Goal: Transaction & Acquisition: Download file/media

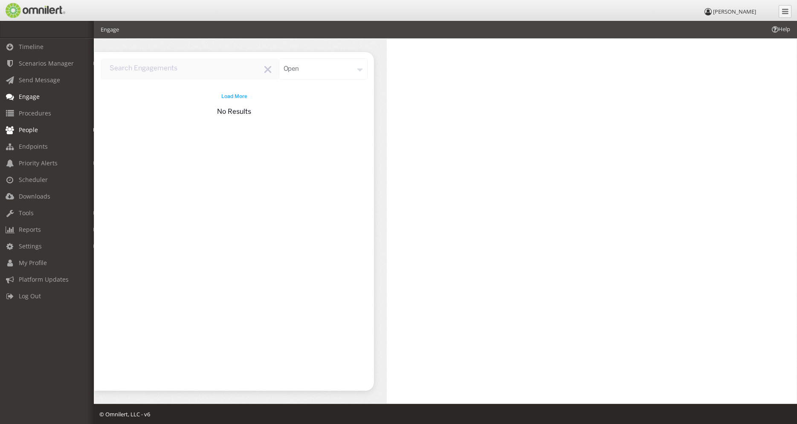
click at [40, 133] on link "People" at bounding box center [50, 129] width 101 height 17
click at [38, 162] on link "Groups" at bounding box center [50, 162] width 101 height 14
select select
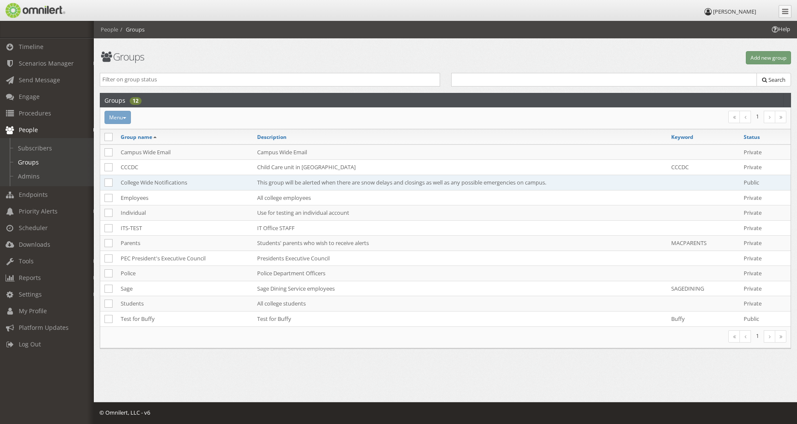
click at [148, 182] on td "College Wide Notifications" at bounding box center [184, 182] width 136 height 15
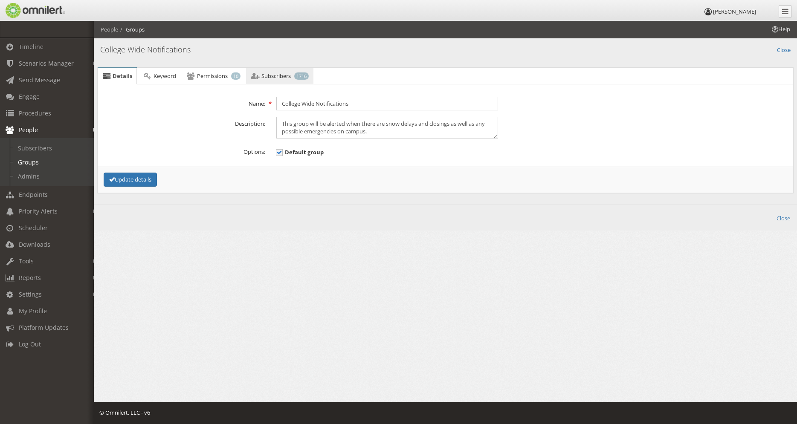
click at [274, 80] on link "Subscribers 1716" at bounding box center [279, 76] width 67 height 17
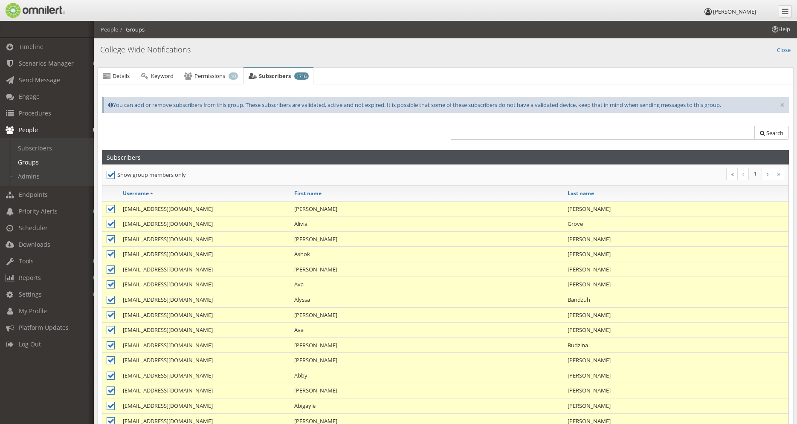
click at [667, 196] on th "Last name" at bounding box center [675, 193] width 225 height 14
click at [644, 182] on div "1" at bounding box center [617, 175] width 344 height 14
click at [32, 149] on link "Subscribers" at bounding box center [50, 148] width 101 height 14
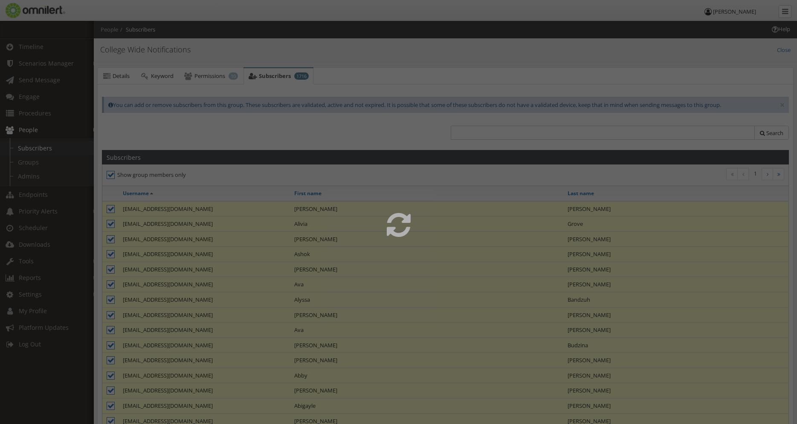
select select
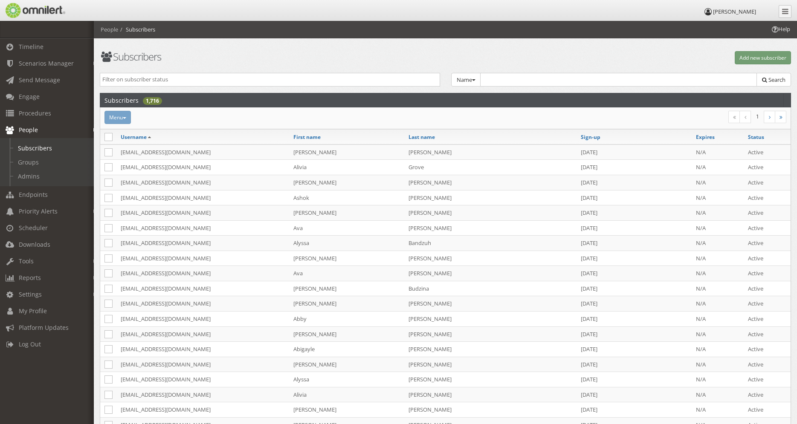
click at [123, 115] on div "Menu Recent message activity Add to group Reset password Activate Inactivate [G…" at bounding box center [330, 117] width 462 height 13
click at [121, 118] on div "Menu Recent message activity Add to group Reset password Activate Inactivate [G…" at bounding box center [330, 117] width 462 height 13
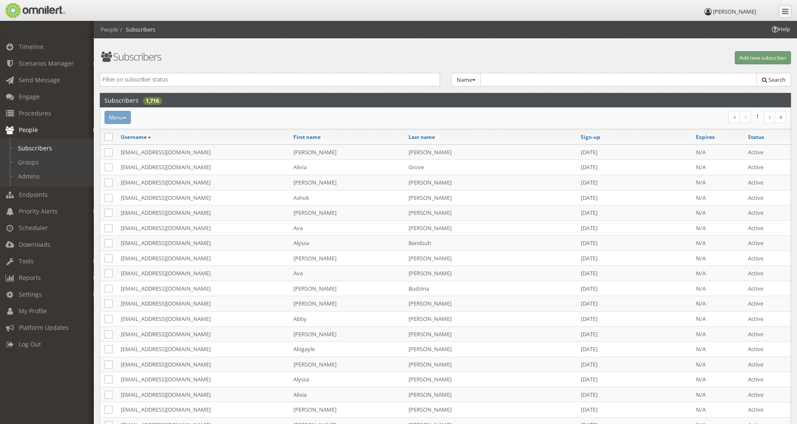
click at [121, 118] on div "Menu Recent message activity Add to group Reset password Activate Inactivate [G…" at bounding box center [330, 117] width 462 height 13
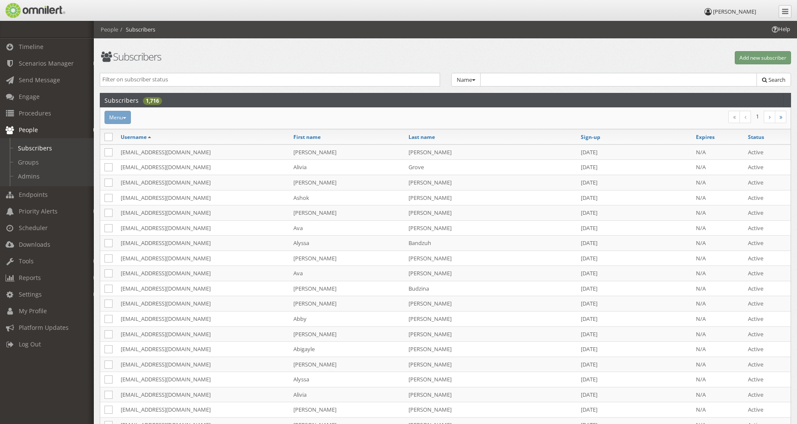
click at [121, 118] on div "Menu Recent message activity Add to group Reset password Activate Inactivate [G…" at bounding box center [330, 117] width 462 height 13
click at [118, 118] on div "Menu Recent message activity Add to group Reset password Activate Inactivate [G…" at bounding box center [330, 117] width 462 height 13
click at [99, 113] on div "Menu Recent message activity Add to group Reset password Activate Inactivate [G…" at bounding box center [330, 117] width 462 height 13
click at [108, 136] on icon at bounding box center [108, 137] width 8 height 8
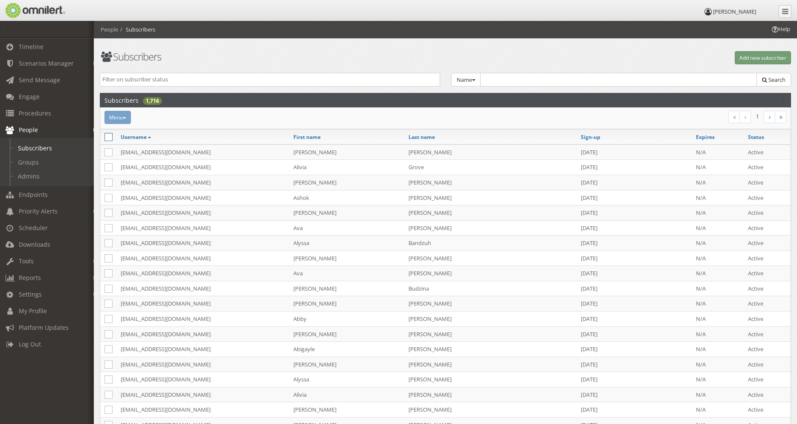
checkbox input "true"
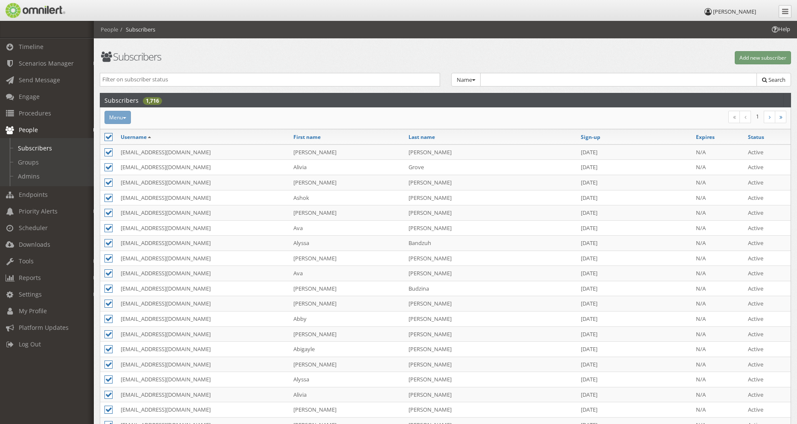
checkbox input "true"
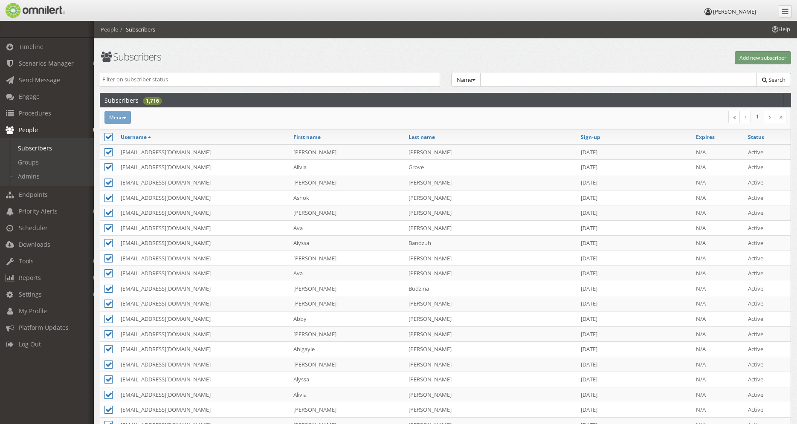
checkbox input "true"
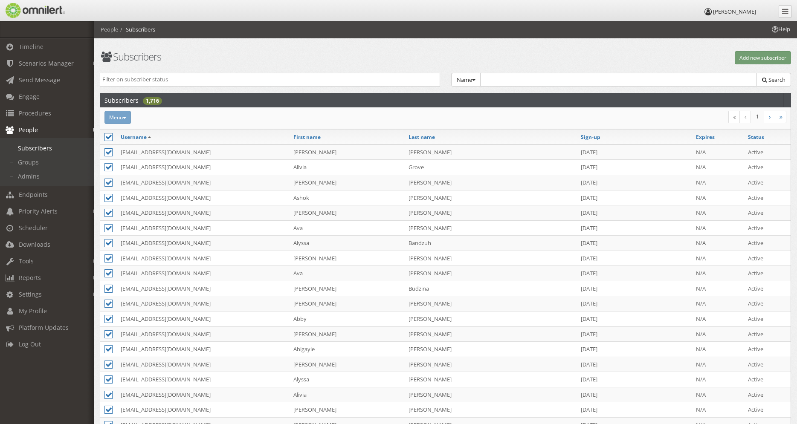
checkbox input "true"
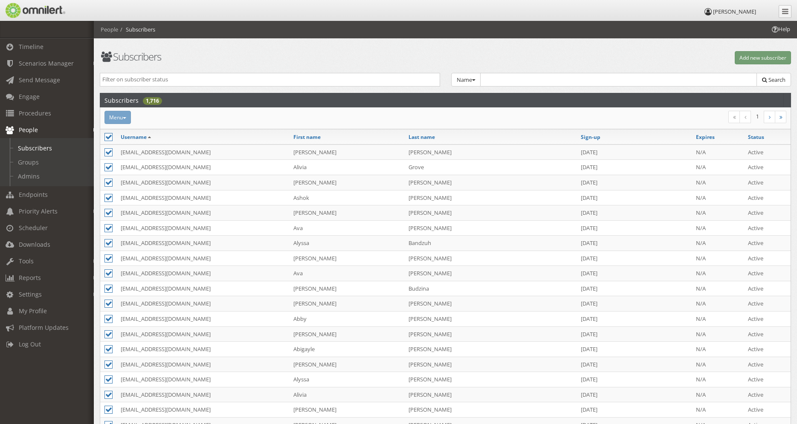
checkbox input "true"
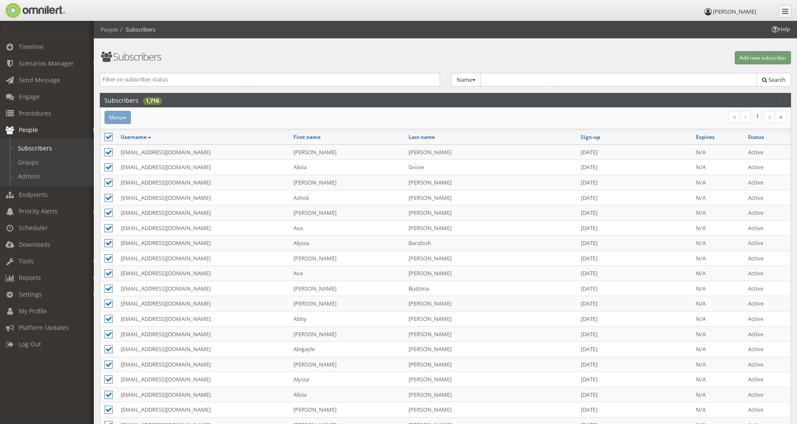
checkbox input "true"
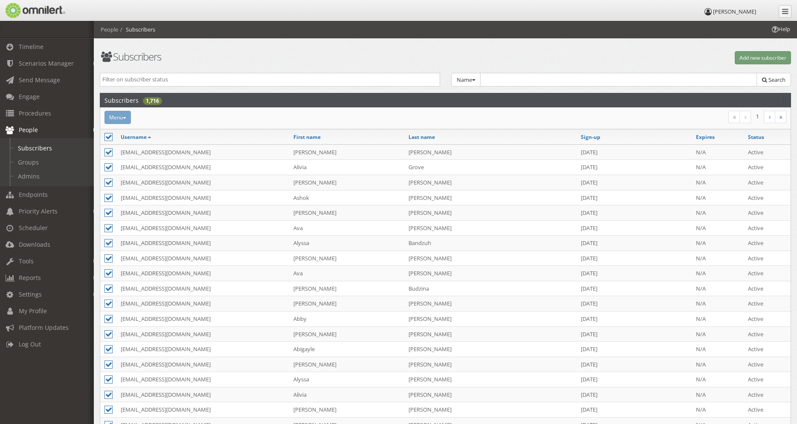
checkbox input "true"
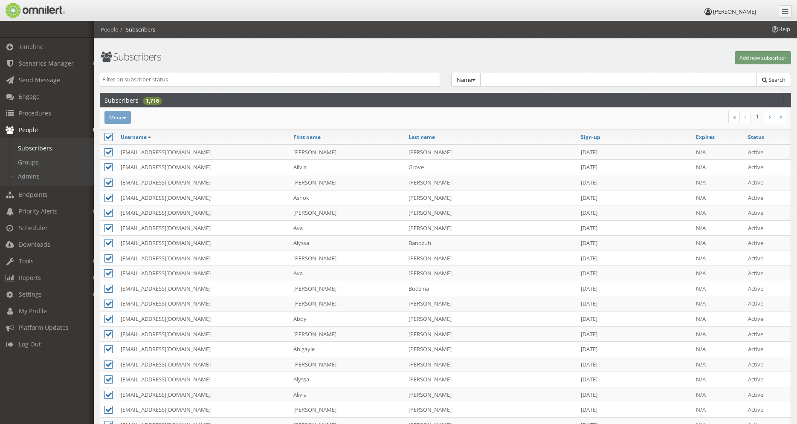
checkbox input "true"
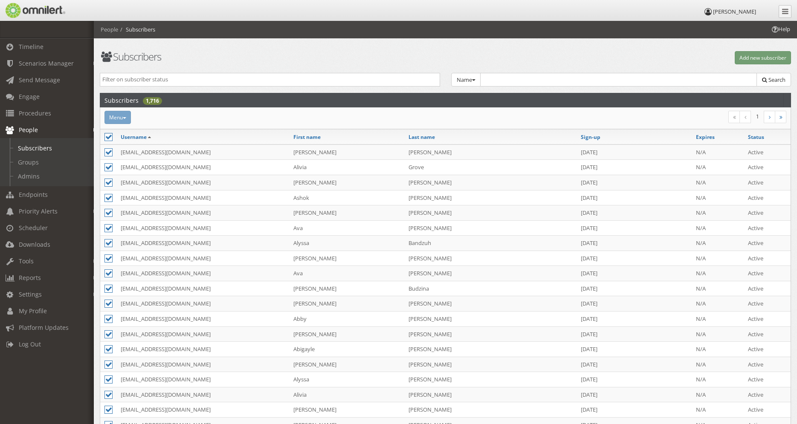
checkbox input "true"
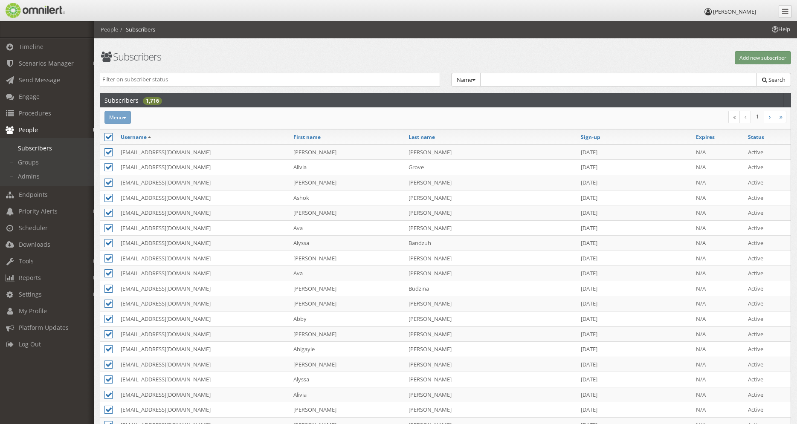
checkbox input "true"
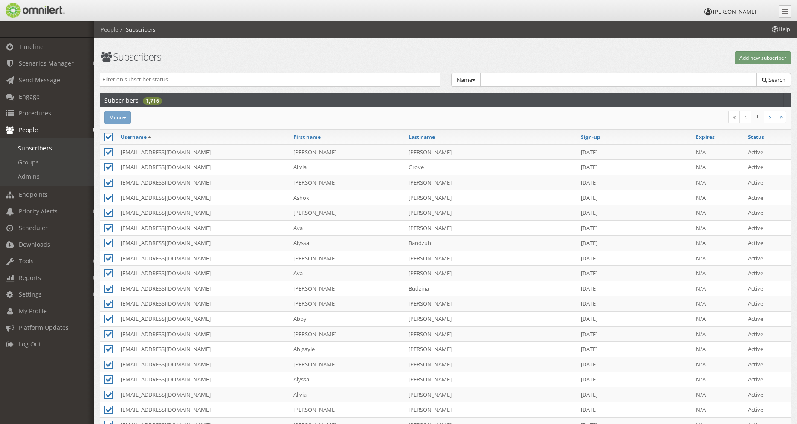
checkbox input "true"
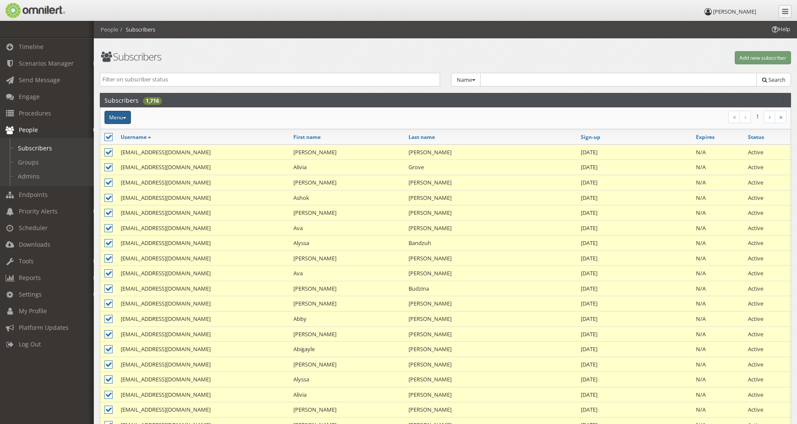
click at [124, 117] on button "Menu" at bounding box center [117, 117] width 26 height 13
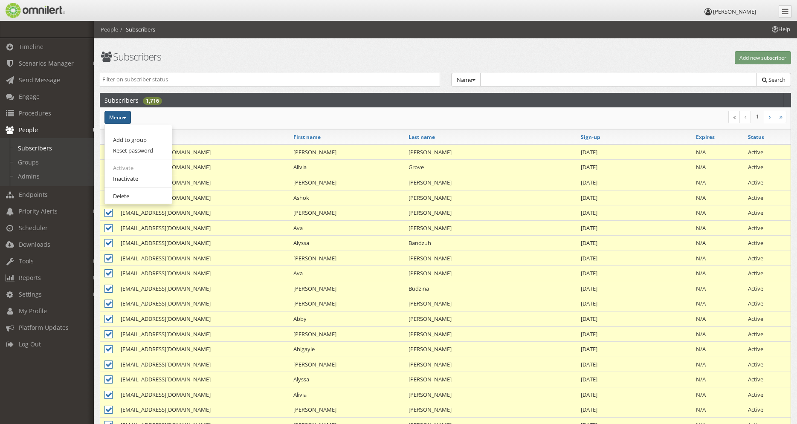
click at [147, 115] on div "Menu Recent message activity Add to group Reset password Activate Inactivate [G…" at bounding box center [330, 117] width 462 height 13
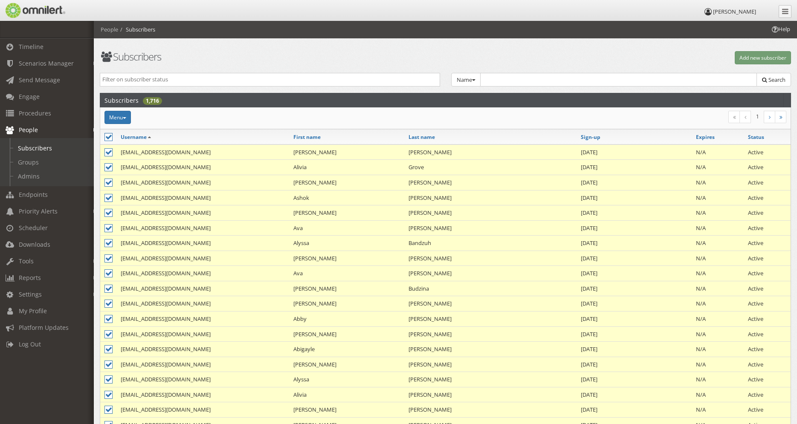
click at [108, 136] on icon at bounding box center [108, 137] width 8 height 8
checkbox input "false"
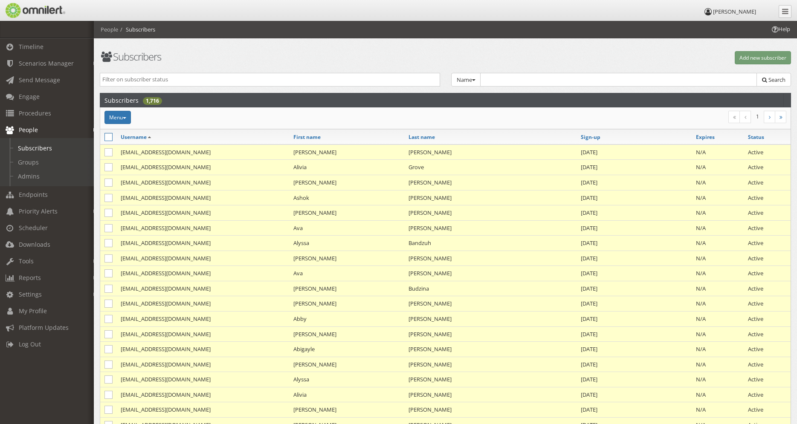
checkbox input "false"
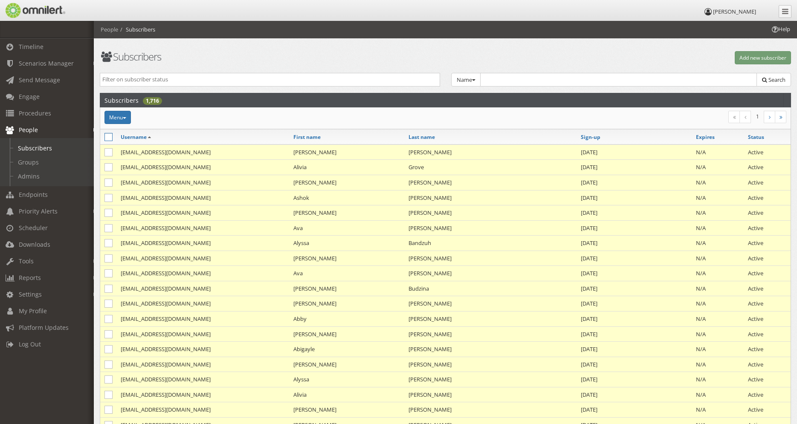
checkbox input "false"
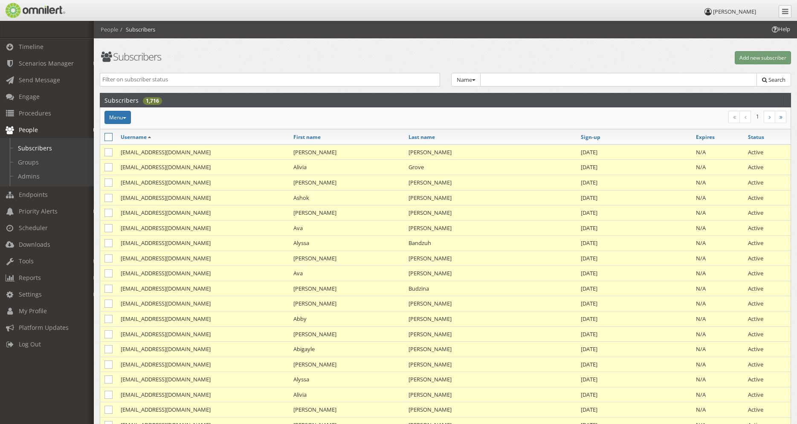
checkbox input "false"
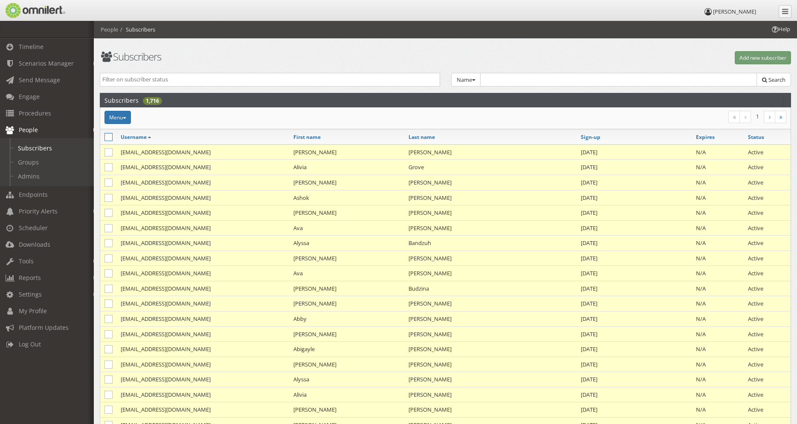
checkbox input "false"
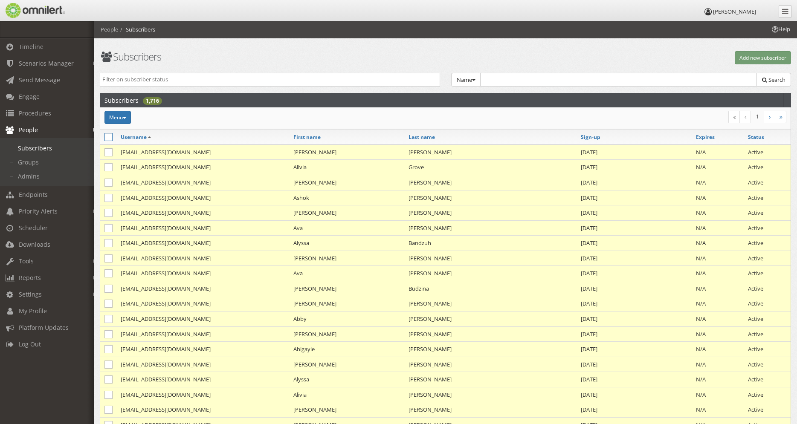
checkbox input "false"
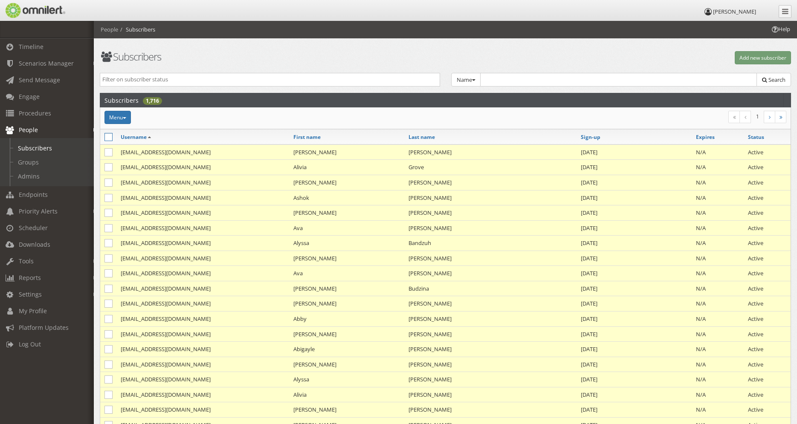
checkbox input "false"
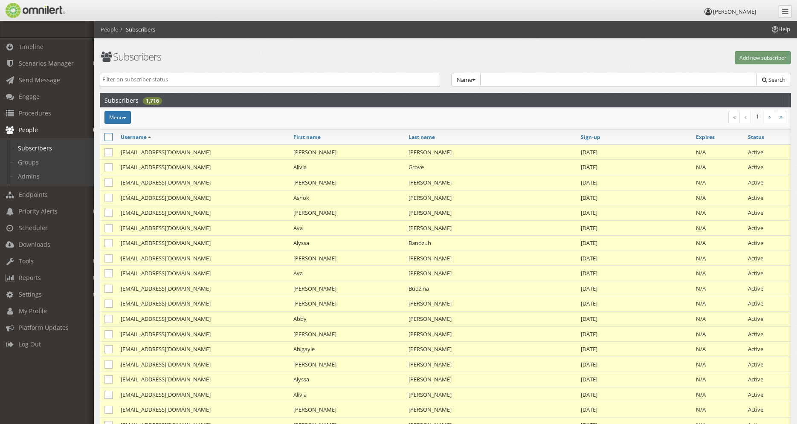
checkbox input "false"
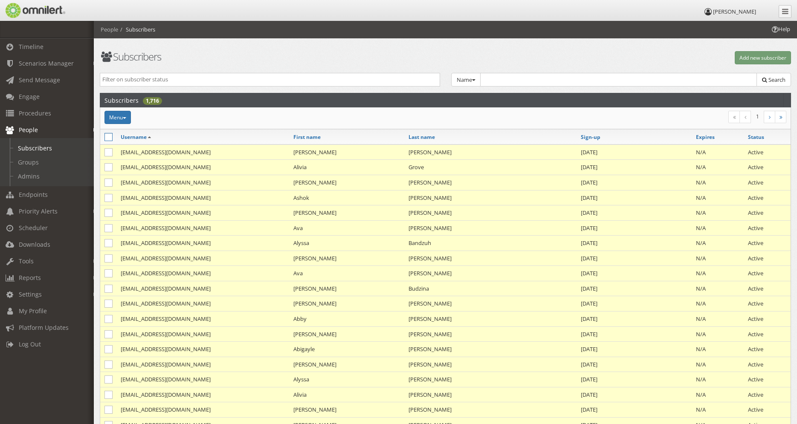
checkbox input "false"
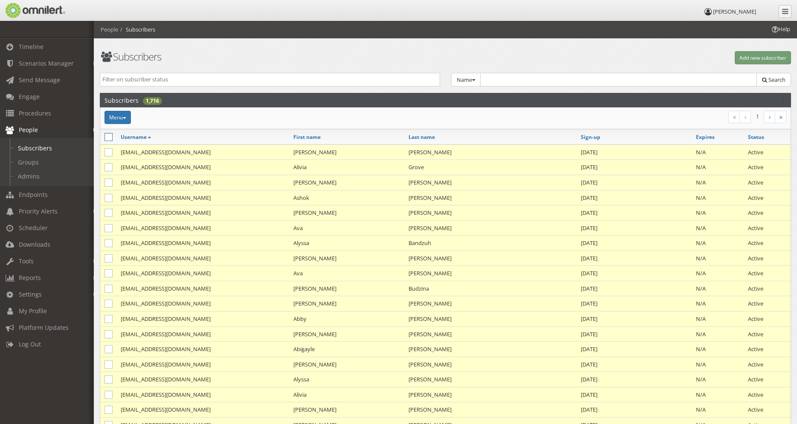
checkbox input "false"
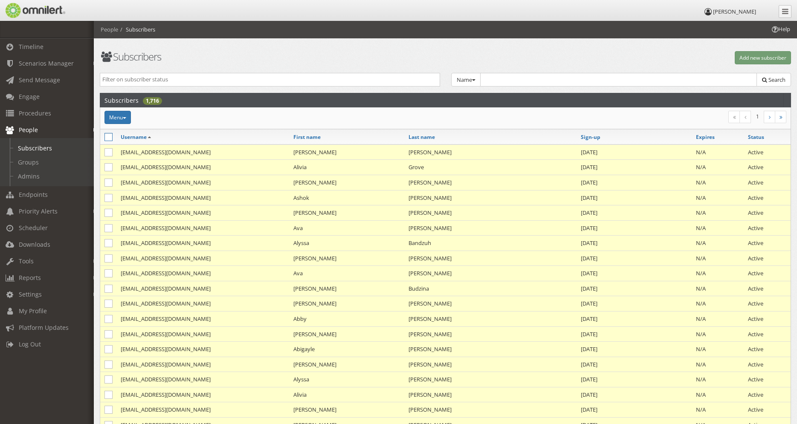
checkbox input "false"
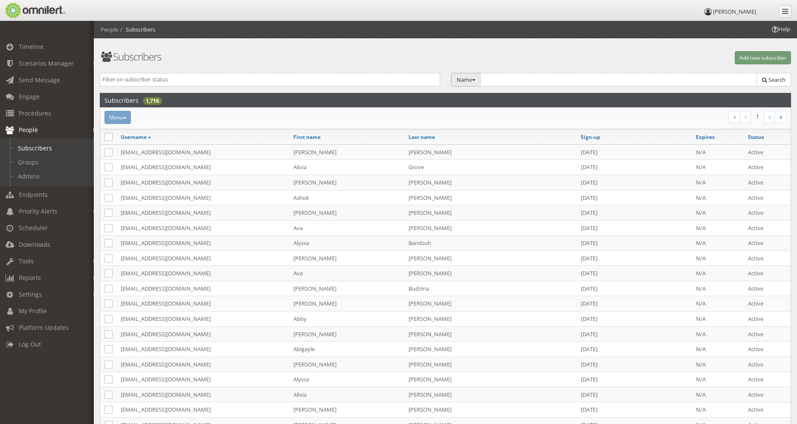
click at [466, 79] on button "Name" at bounding box center [466, 80] width 30 height 14
drag, startPoint x: 478, startPoint y: 129, endPoint x: 488, endPoint y: 110, distance: 20.8
click at [479, 128] on link "SMS" at bounding box center [484, 126] width 67 height 11
type input "*"
click at [765, 77] on button "Search" at bounding box center [773, 80] width 35 height 14
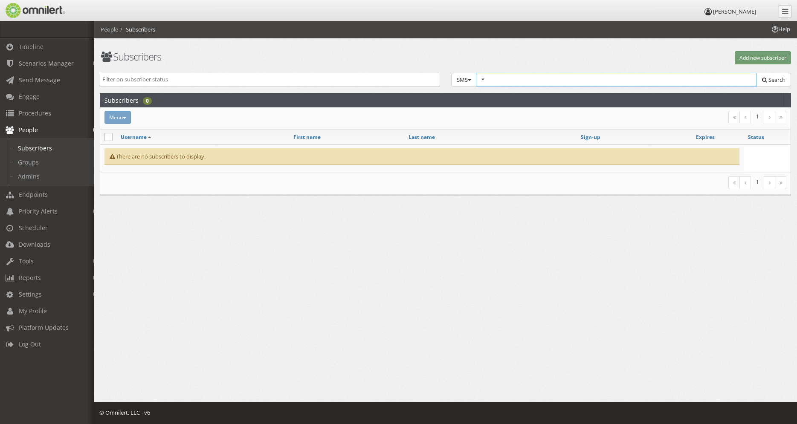
click at [547, 78] on input "*" at bounding box center [616, 80] width 281 height 14
click at [436, 66] on div "Subscribers Add new subscriber Active Inactive Expired Unvalidated Opted-Out Te…" at bounding box center [445, 117] width 703 height 192
click at [466, 77] on button "SMS" at bounding box center [464, 80] width 26 height 14
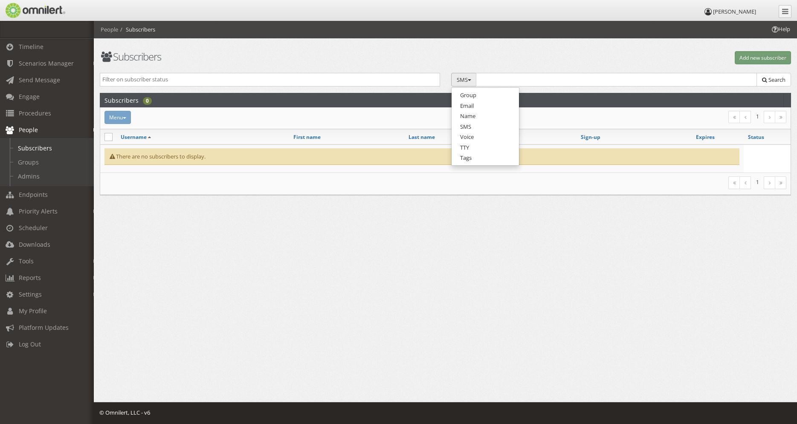
click at [466, 77] on button "SMS" at bounding box center [464, 80] width 26 height 14
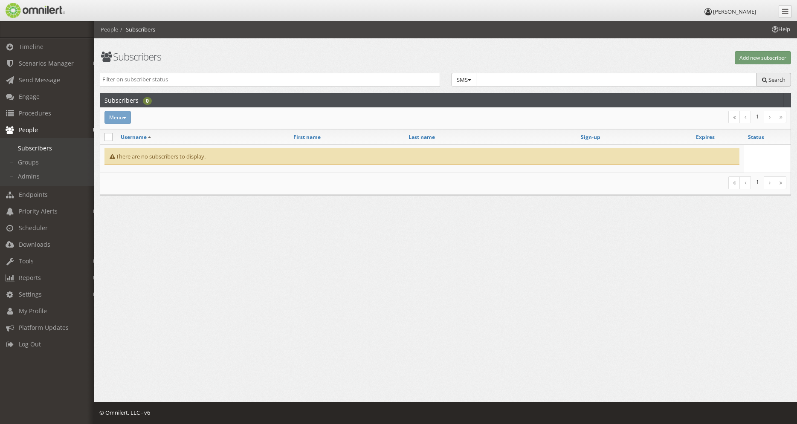
click at [772, 77] on span "Search" at bounding box center [776, 80] width 17 height 8
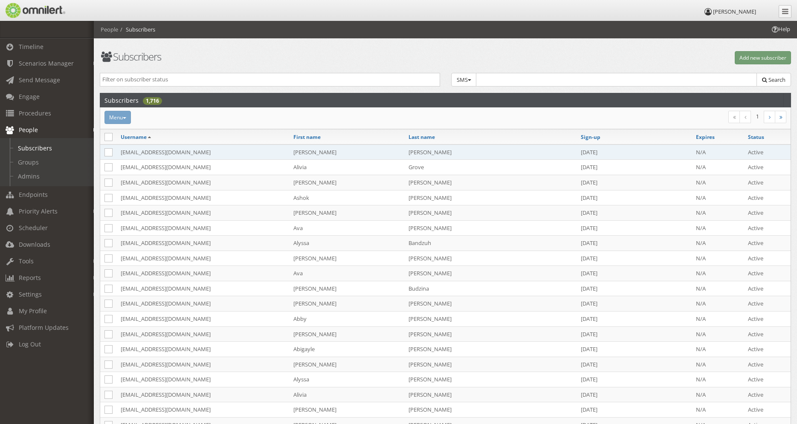
click at [189, 152] on td "[EMAIL_ADDRESS][DOMAIN_NAME]" at bounding box center [202, 151] width 173 height 15
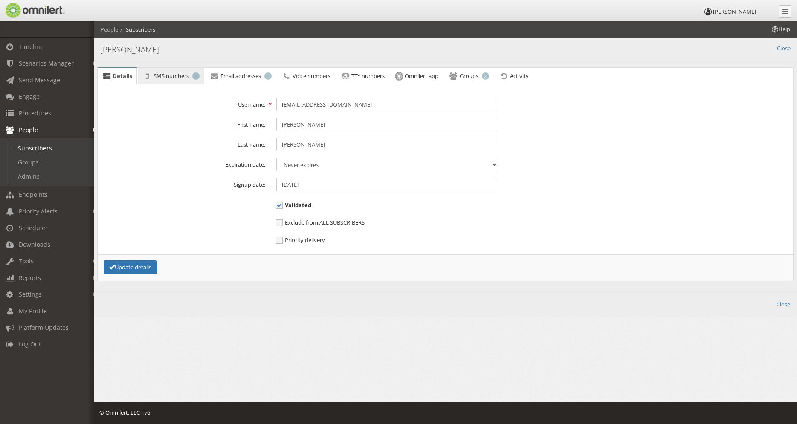
click at [179, 77] on span "SMS numbers" at bounding box center [170, 76] width 35 height 8
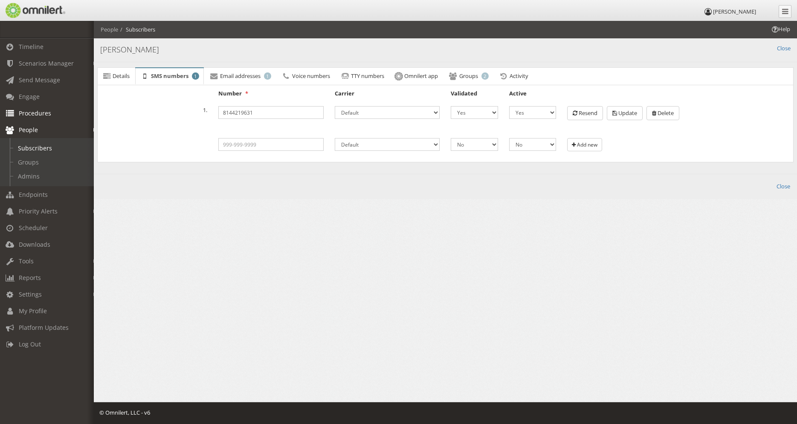
click at [46, 113] on span "Procedures" at bounding box center [35, 113] width 32 height 8
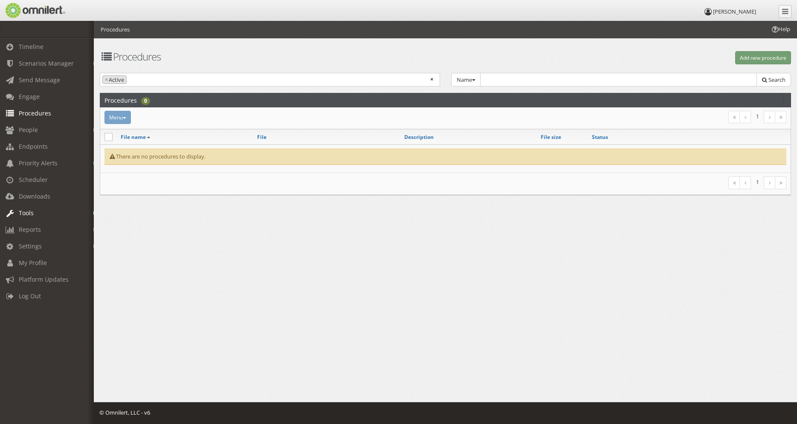
click at [32, 214] on span "Tools" at bounding box center [26, 213] width 15 height 8
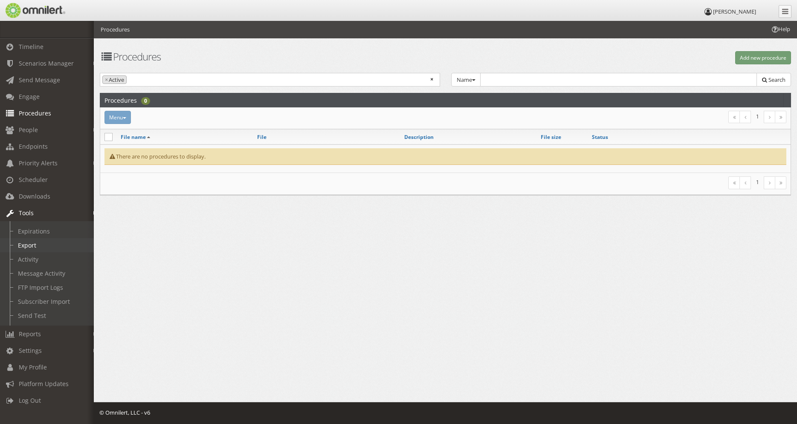
click at [29, 244] on link "Export" at bounding box center [50, 245] width 101 height 14
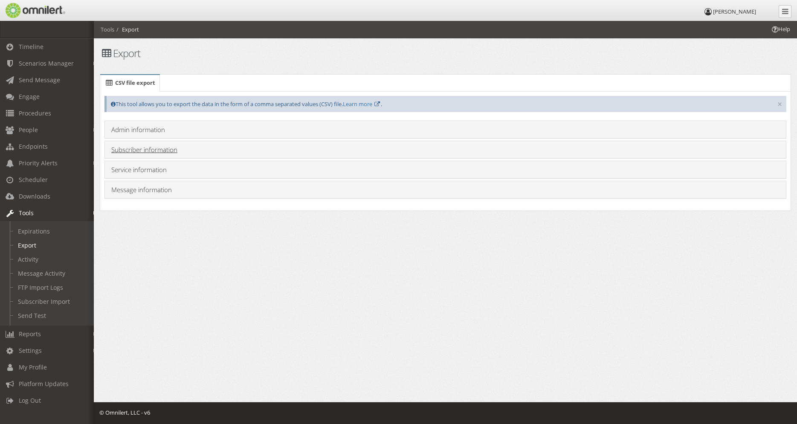
click at [149, 152] on link "Subscriber information" at bounding box center [144, 149] width 66 height 9
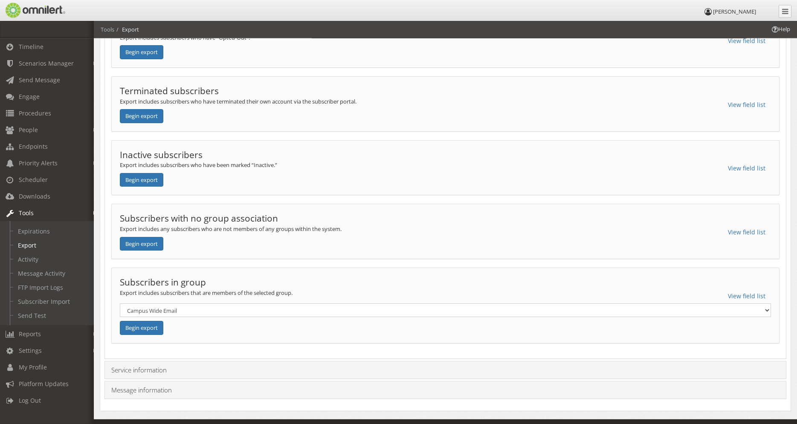
scroll to position [633, 0]
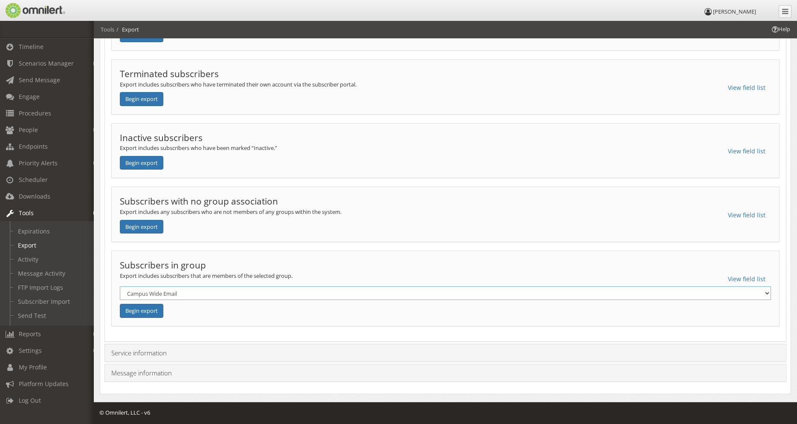
click at [120, 286] on select "Campus Wide Email CCCDC College Wide Notifications Employees Individual ITS-TES…" at bounding box center [445, 293] width 651 height 14
select select "2378"
click option "College Wide Notifications" at bounding box center [0, 0] width 0 height 0
click at [141, 312] on button "Begin export" at bounding box center [141, 311] width 43 height 14
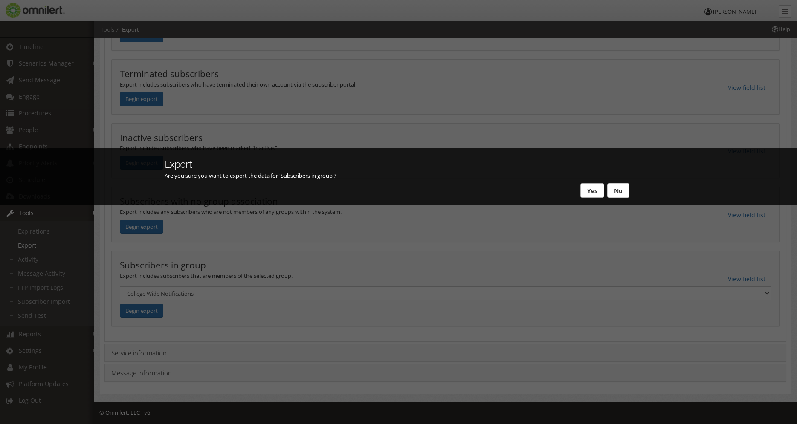
click at [594, 194] on button "Yes" at bounding box center [592, 190] width 24 height 14
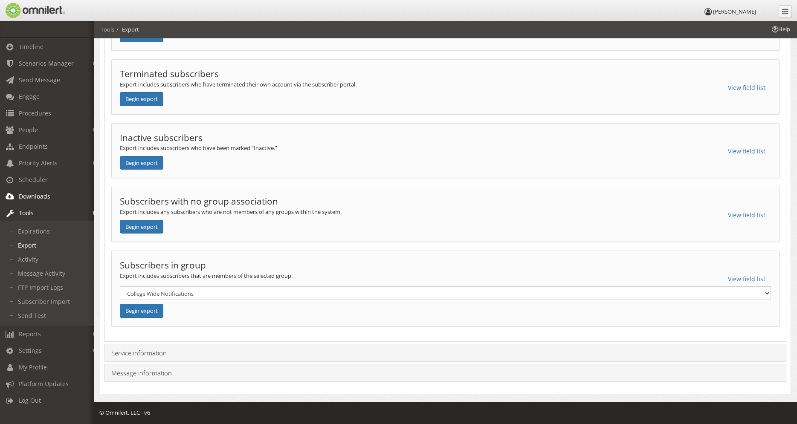
click at [38, 196] on span "Downloads" at bounding box center [35, 196] width 32 height 8
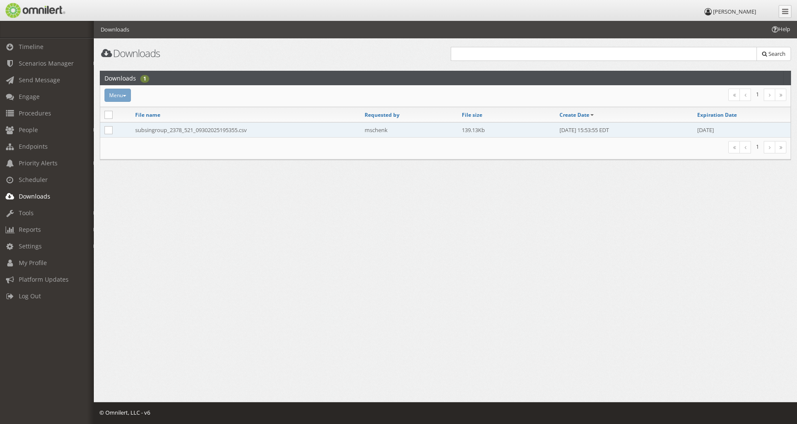
click at [182, 130] on td "subsingroup_2378_521_09302025195355.csv" at bounding box center [245, 129] width 229 height 15
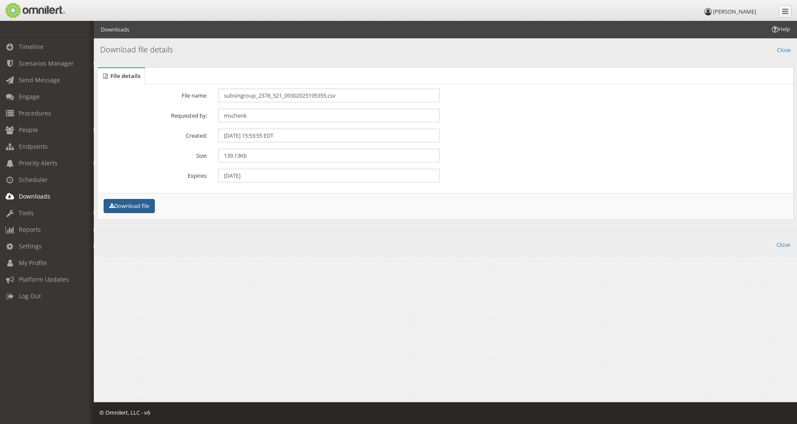
click at [128, 206] on button "Download file" at bounding box center [129, 206] width 51 height 14
click at [785, 49] on link "Close" at bounding box center [784, 49] width 14 height 10
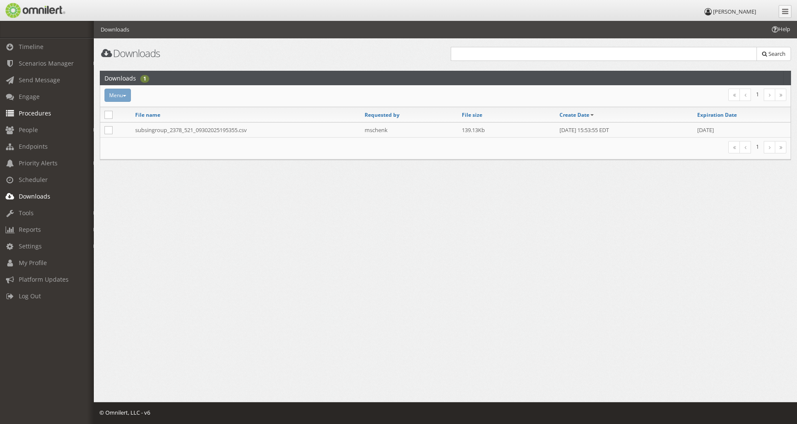
click at [45, 109] on link "Procedures" at bounding box center [50, 113] width 101 height 17
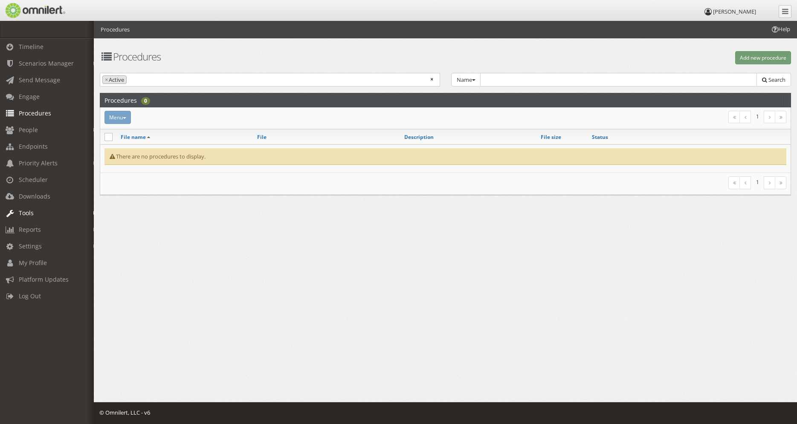
click at [30, 211] on span "Tools" at bounding box center [26, 213] width 15 height 8
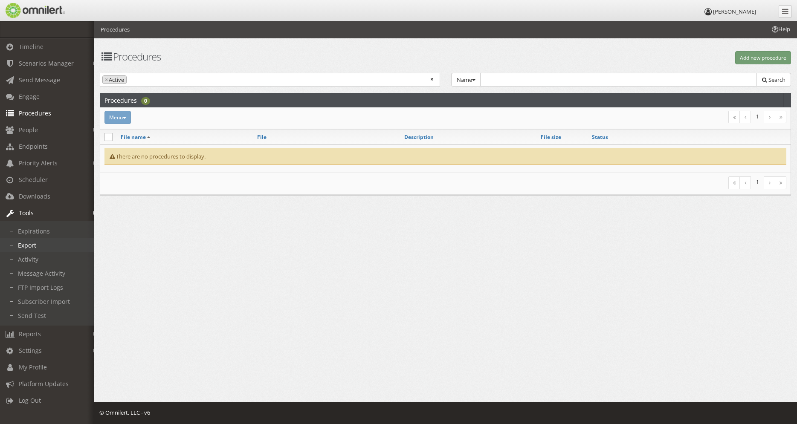
click at [27, 245] on link "Export" at bounding box center [50, 245] width 101 height 14
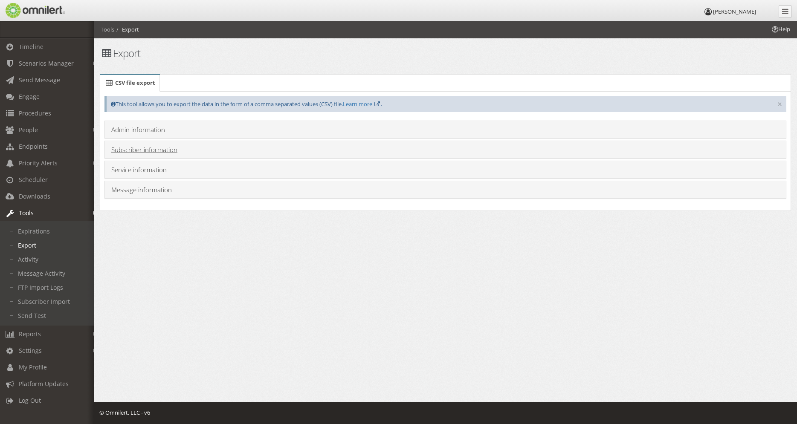
click at [158, 153] on link "Subscriber information" at bounding box center [144, 149] width 66 height 9
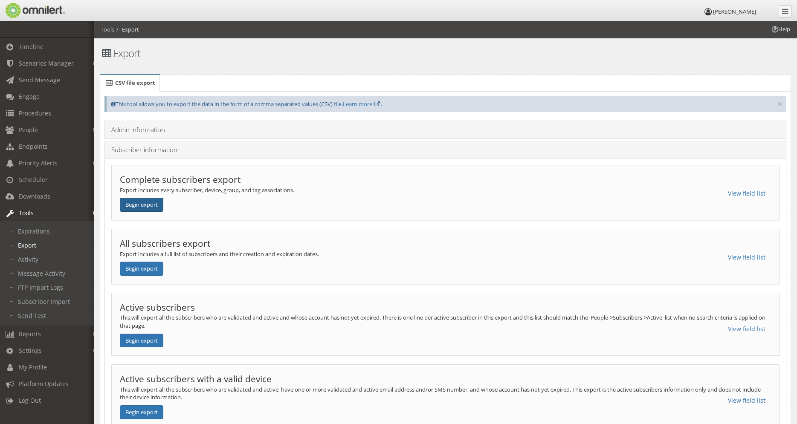
click at [140, 208] on button "Begin export" at bounding box center [141, 205] width 43 height 14
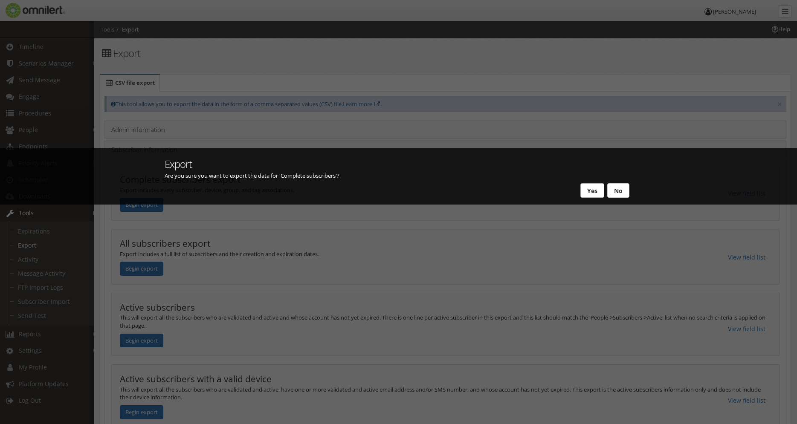
click at [598, 191] on button "Yes" at bounding box center [592, 190] width 24 height 14
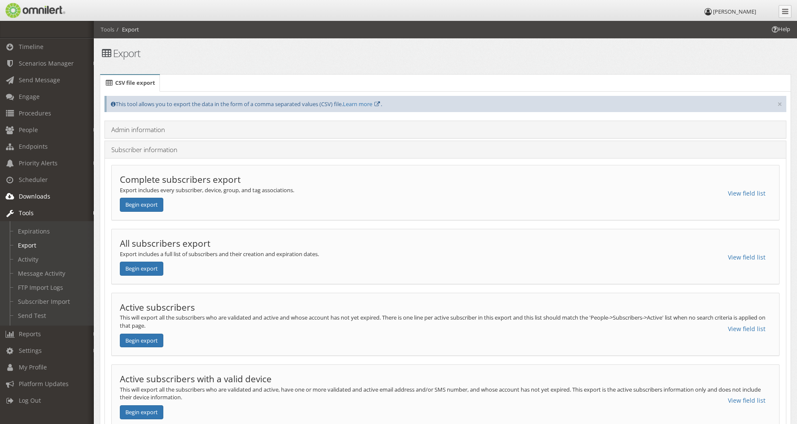
click at [40, 199] on span "Downloads" at bounding box center [35, 196] width 32 height 8
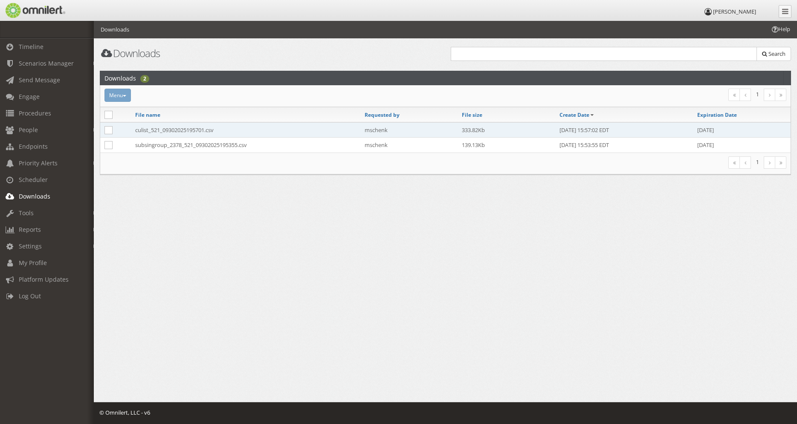
click at [190, 130] on td "culist_521_09302025195701.csv" at bounding box center [245, 129] width 229 height 15
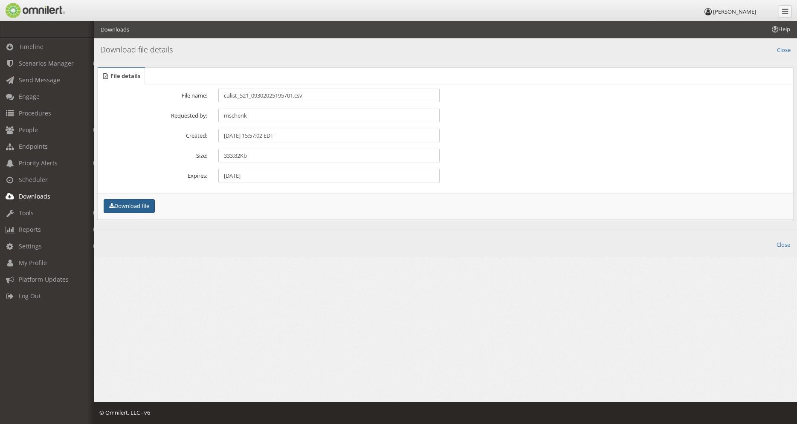
click at [136, 207] on button "Download file" at bounding box center [129, 206] width 51 height 14
click at [27, 213] on span "Tools" at bounding box center [26, 213] width 15 height 8
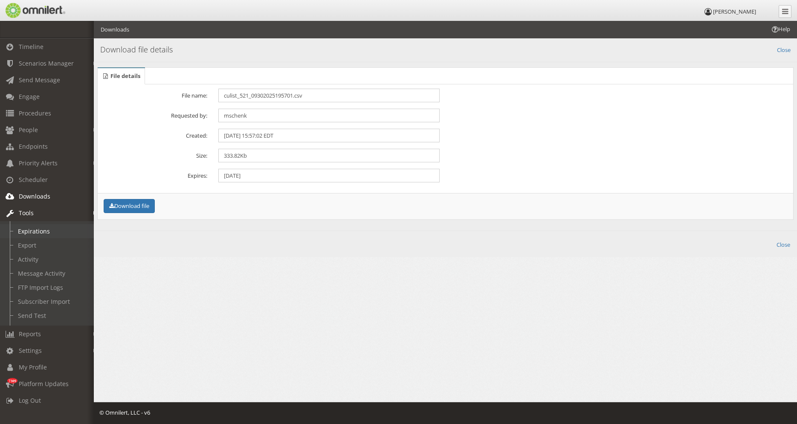
click at [35, 233] on link "Expirations" at bounding box center [50, 231] width 101 height 14
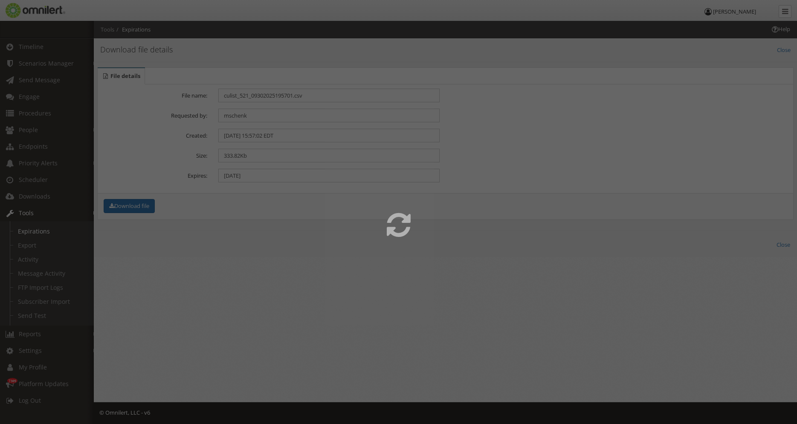
click at [46, 112] on div at bounding box center [398, 225] width 797 height 424
